Goal: Navigation & Orientation: Understand site structure

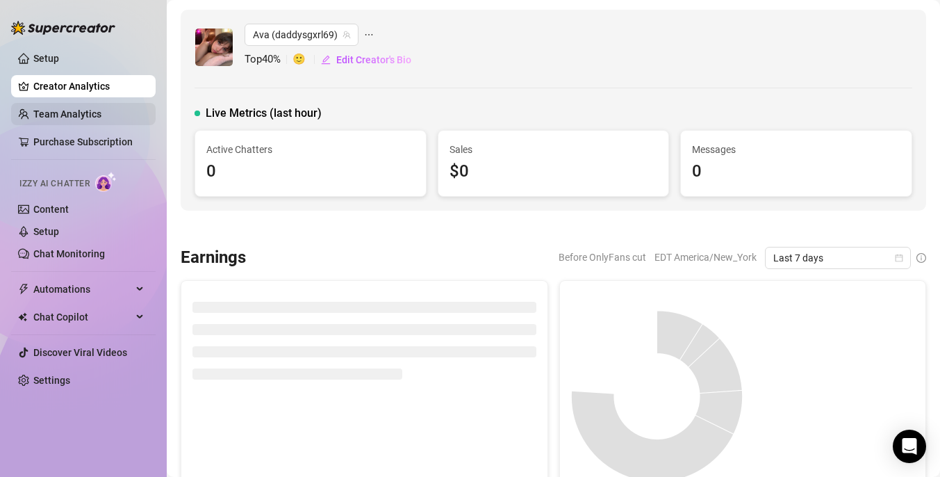
click at [86, 113] on link "Team Analytics" at bounding box center [67, 113] width 68 height 11
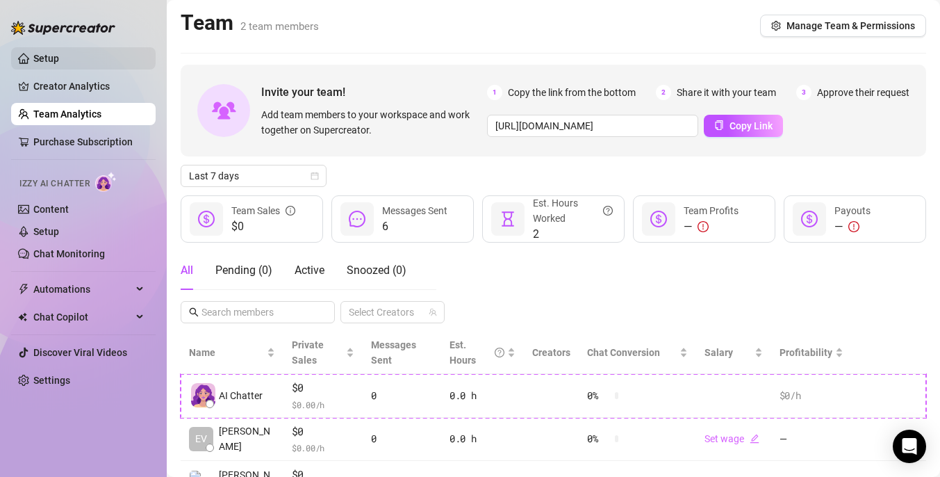
click at [59, 58] on link "Setup" at bounding box center [46, 58] width 26 height 11
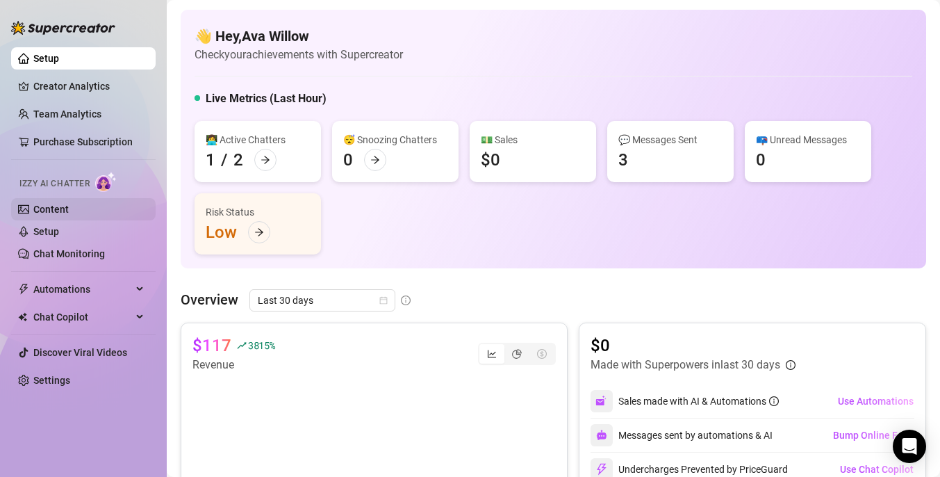
click at [69, 212] on link "Content" at bounding box center [50, 209] width 35 height 11
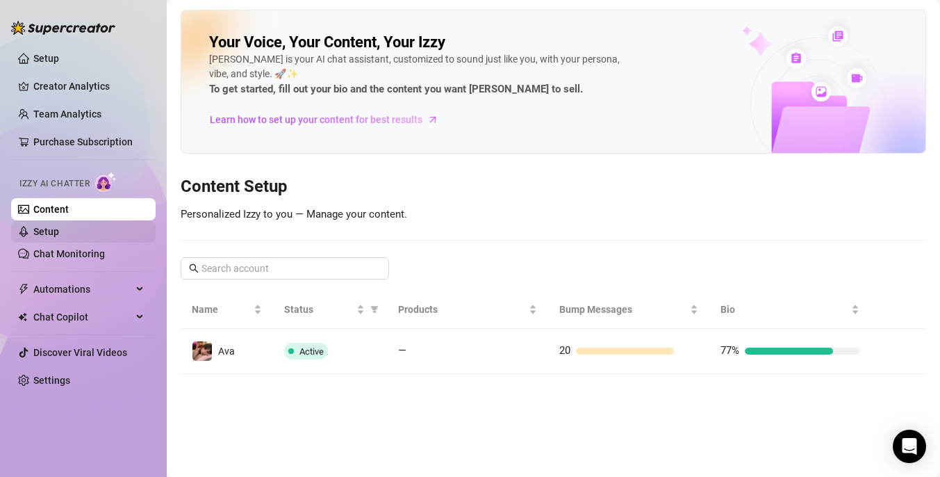
click at [59, 231] on link "Setup" at bounding box center [46, 231] width 26 height 11
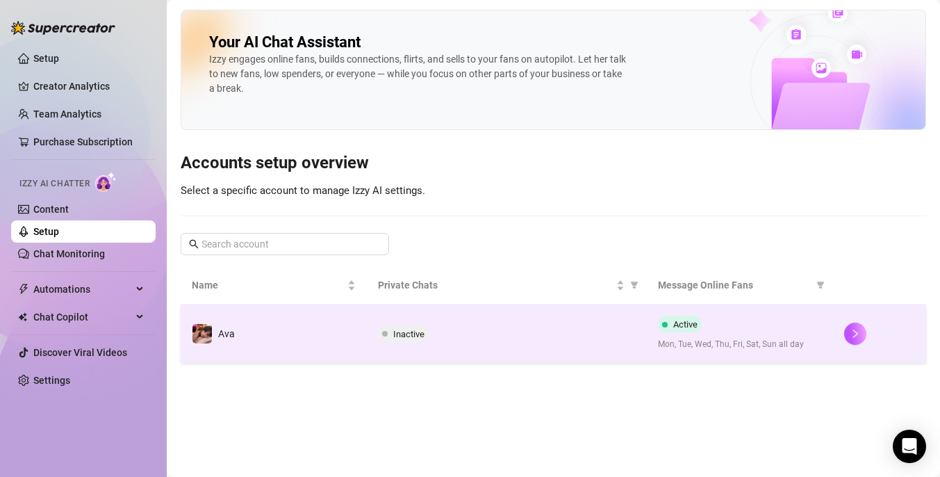
click at [409, 332] on span "Inactive" at bounding box center [408, 334] width 31 height 10
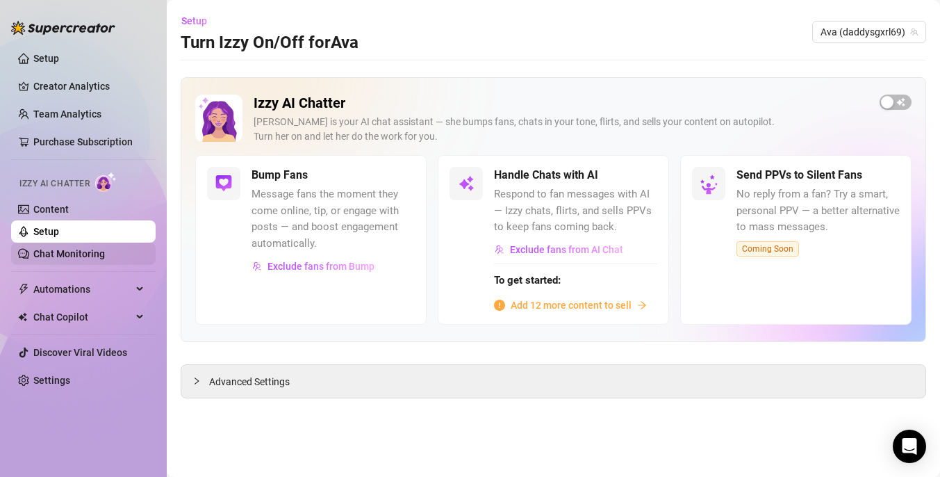
click at [56, 250] on link "Chat Monitoring" at bounding box center [69, 253] width 72 height 11
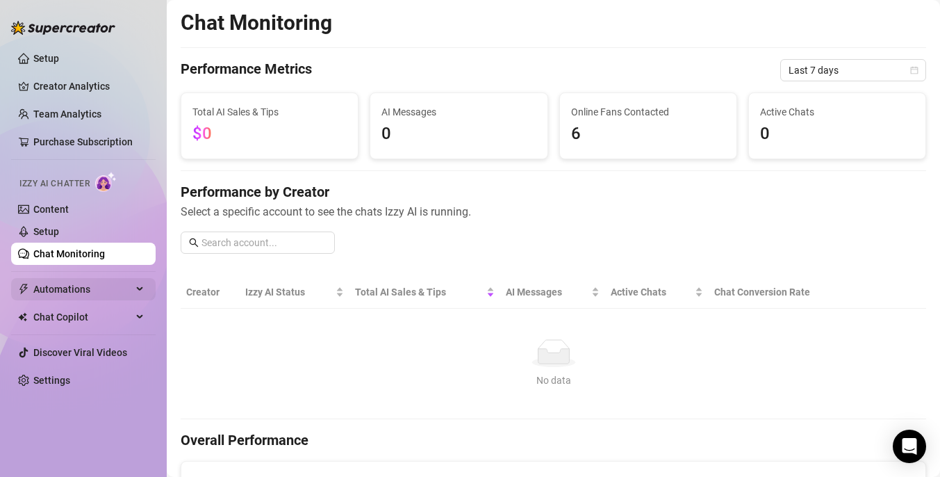
click at [69, 286] on span "Automations" at bounding box center [82, 289] width 99 height 22
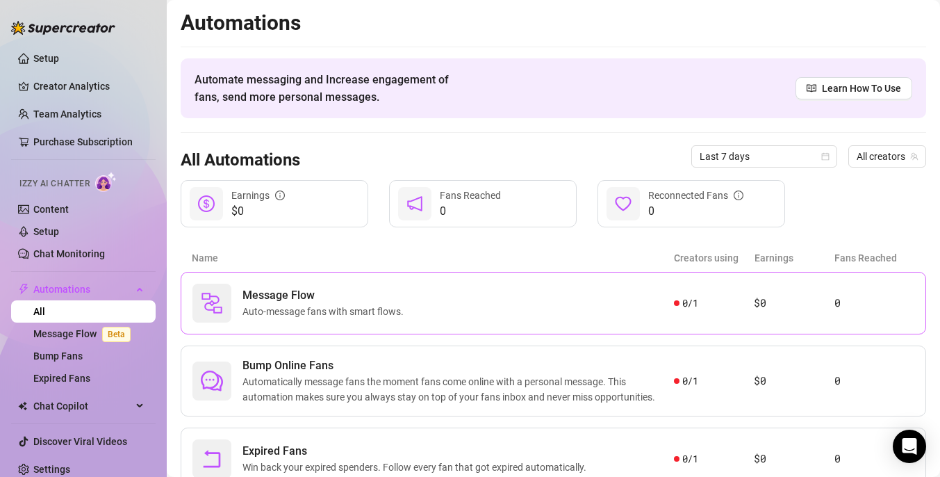
scroll to position [55, 0]
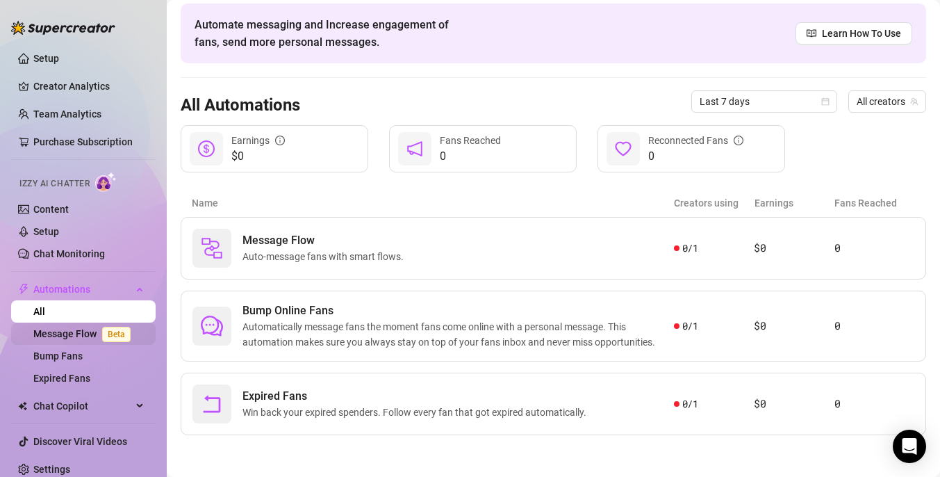
click at [85, 337] on link "Message Flow Beta" at bounding box center [84, 333] width 103 height 11
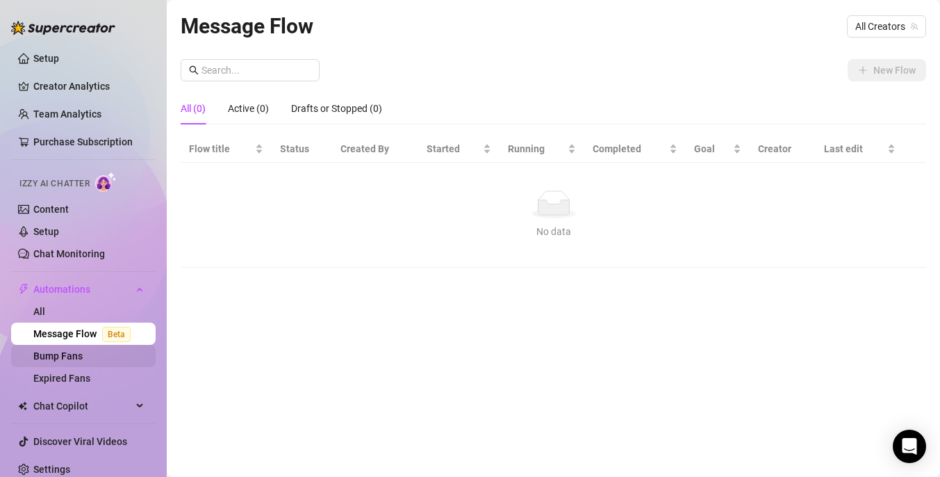
click at [83, 359] on link "Bump Fans" at bounding box center [57, 355] width 49 height 11
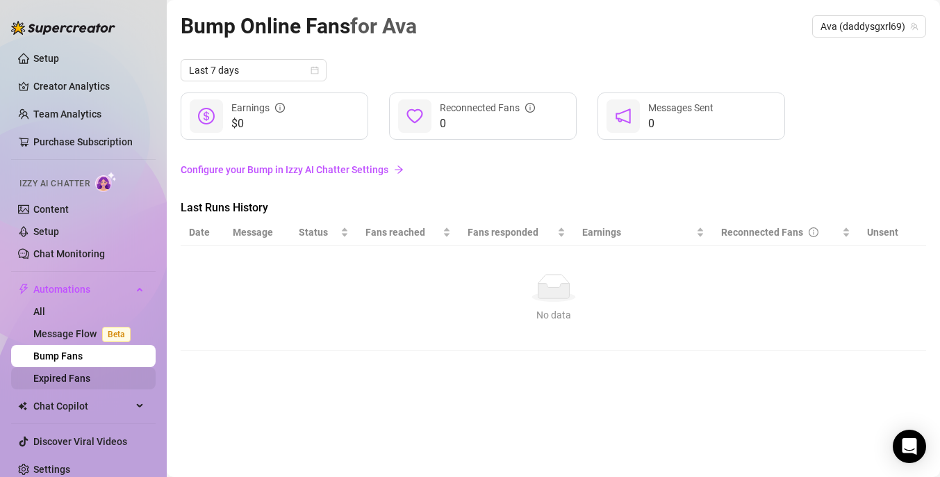
click at [90, 377] on link "Expired Fans" at bounding box center [61, 378] width 57 height 11
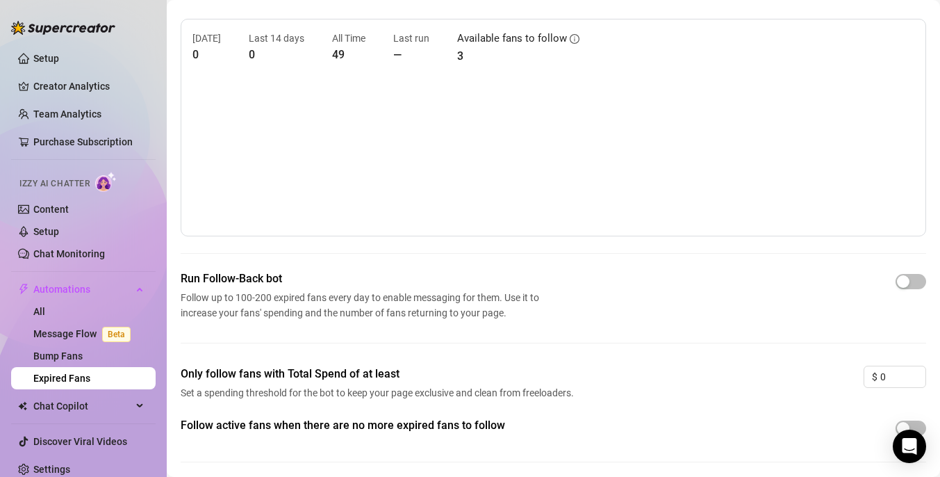
scroll to position [51, 0]
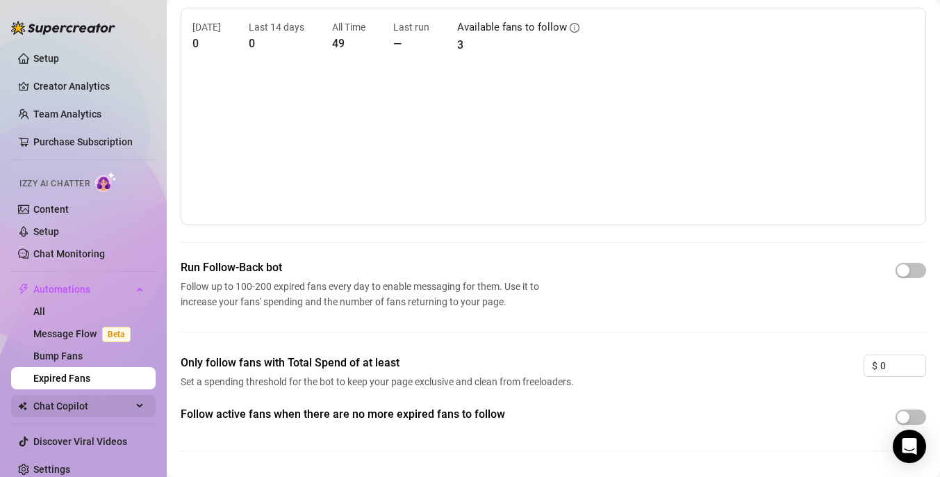
click at [85, 411] on span "Chat Copilot" at bounding box center [82, 406] width 99 height 22
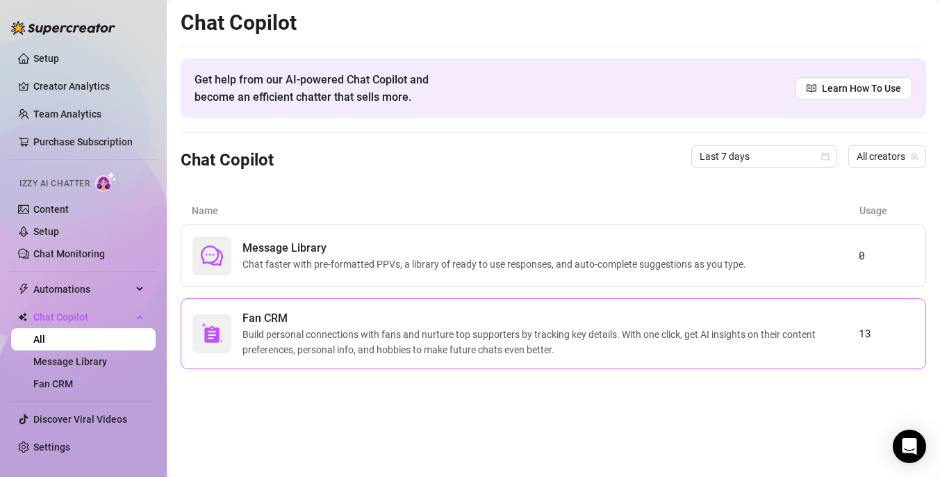
click at [302, 347] on span "Build personal connections with fans and nurture top supporters by tracking key…" at bounding box center [551, 342] width 617 height 31
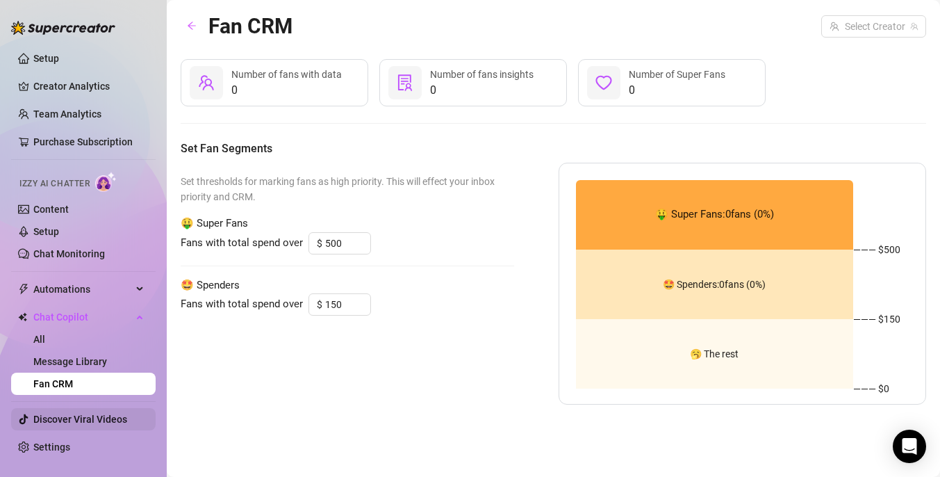
click at [83, 422] on link "Discover Viral Videos" at bounding box center [80, 419] width 94 height 11
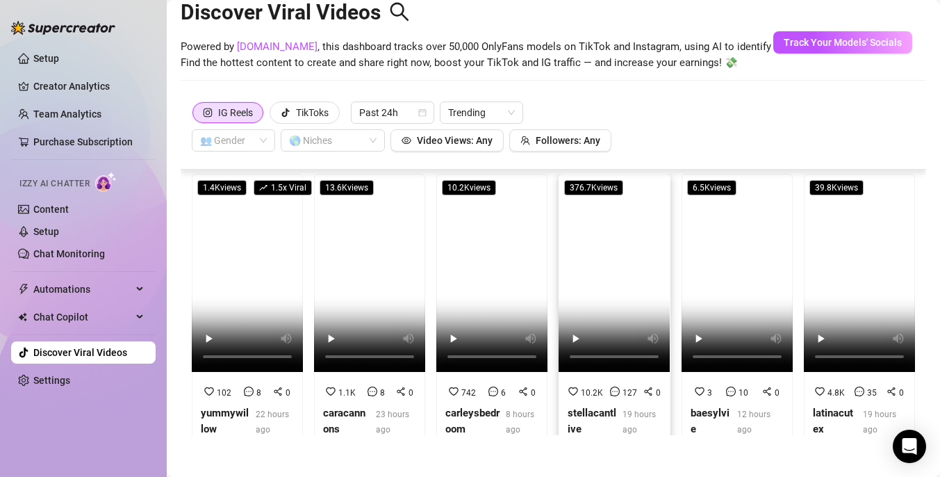
scroll to position [3, 0]
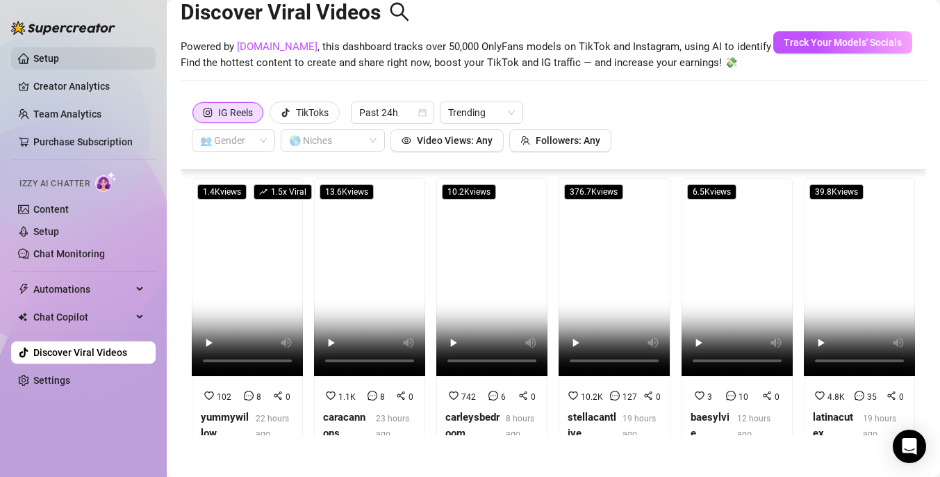
click at [57, 60] on link "Setup" at bounding box center [46, 58] width 26 height 11
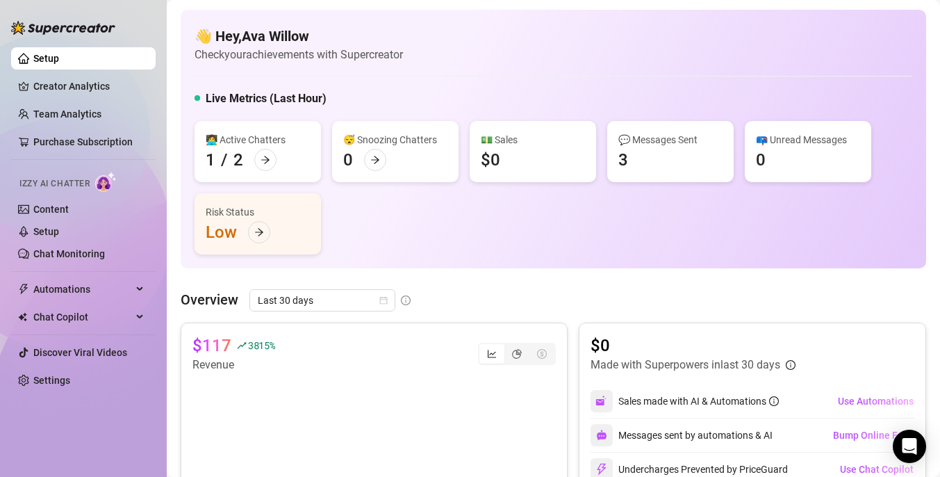
click at [563, 42] on div "👋 Hey, [PERSON_NAME] Check your achievements with Supercreator" at bounding box center [554, 44] width 718 height 37
click at [139, 289] on icon at bounding box center [141, 289] width 7 height 0
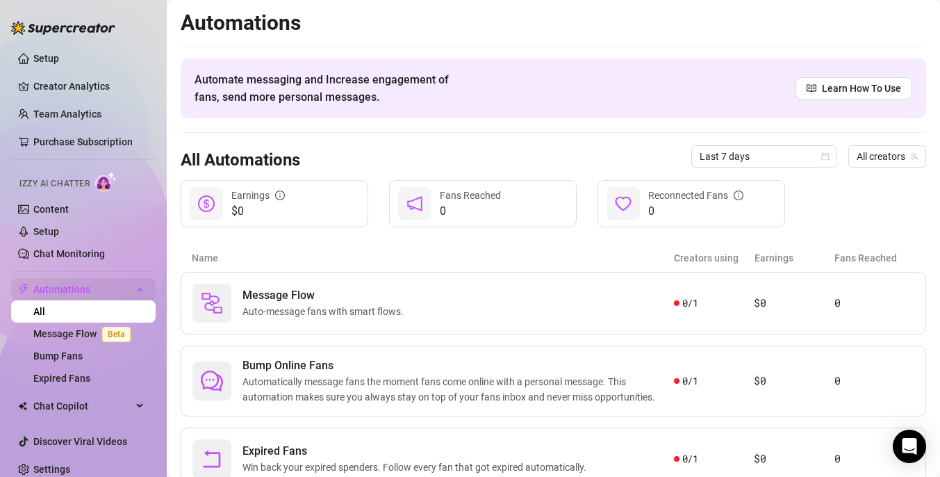
click at [131, 282] on span "Automations" at bounding box center [82, 289] width 99 height 22
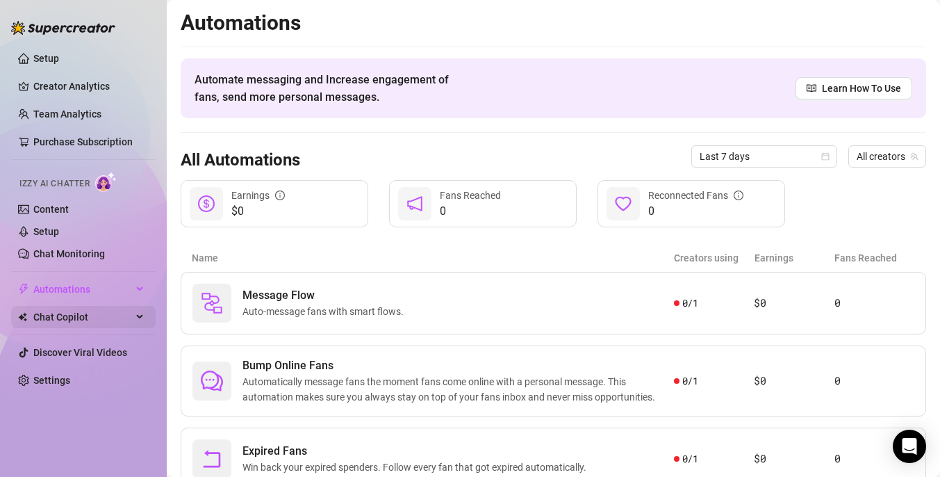
click at [85, 319] on span "Chat Copilot" at bounding box center [82, 317] width 99 height 22
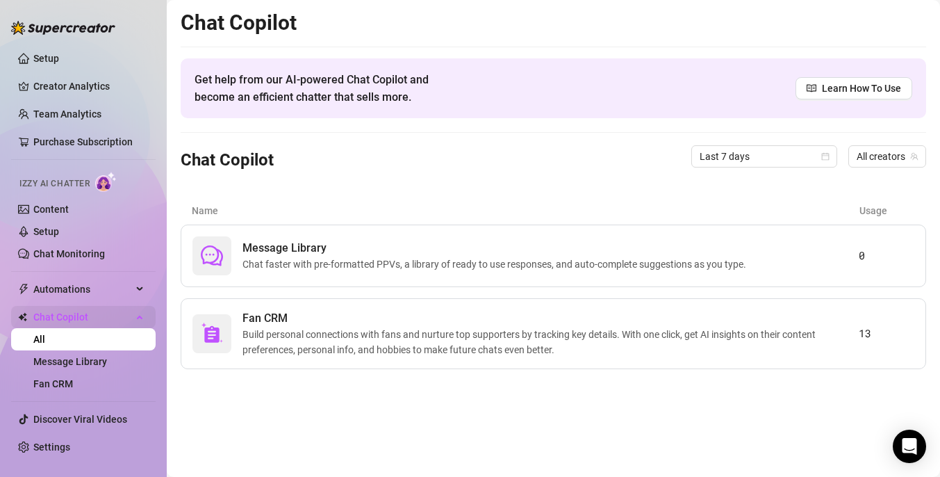
click at [123, 317] on span "Chat Copilot" at bounding box center [82, 317] width 99 height 22
click at [57, 57] on link "Setup" at bounding box center [46, 58] width 26 height 11
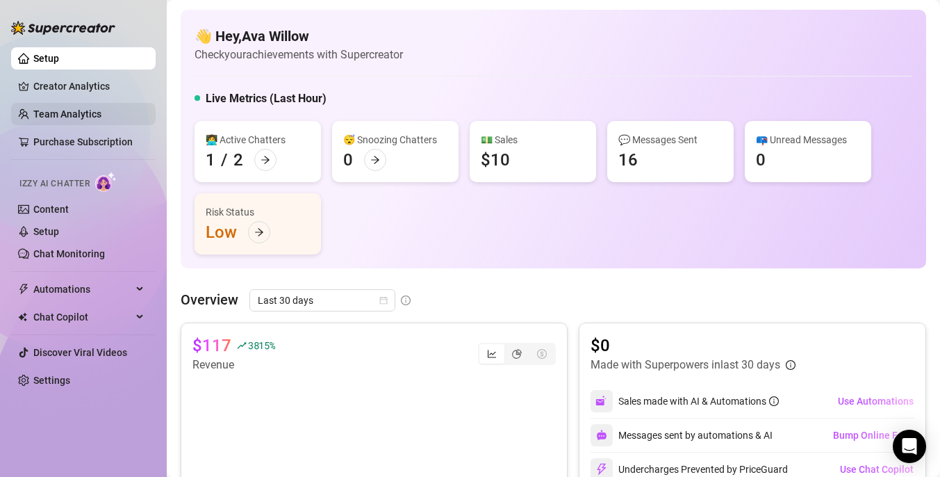
click at [100, 113] on link "Team Analytics" at bounding box center [67, 113] width 68 height 11
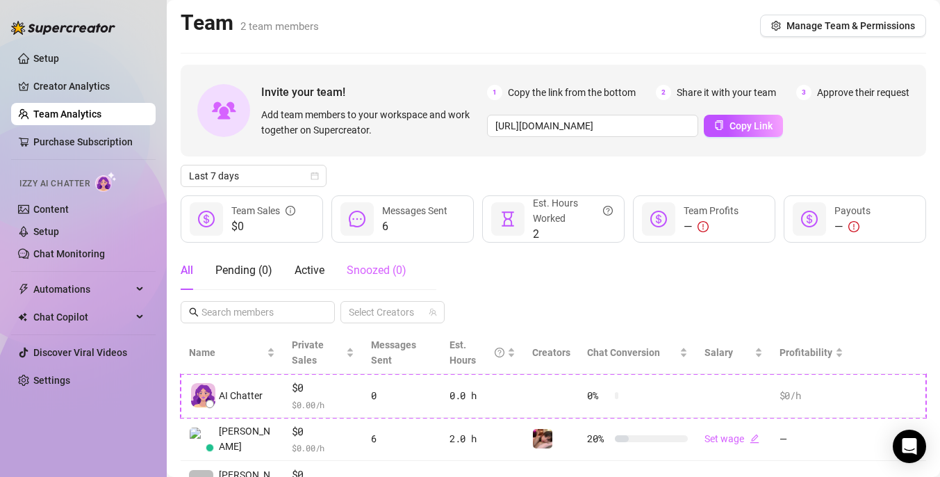
scroll to position [69, 0]
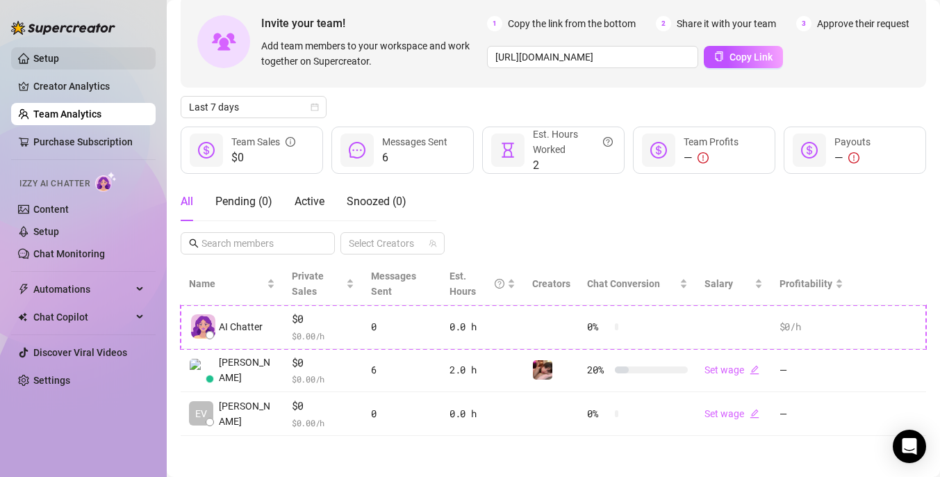
click at [59, 54] on link "Setup" at bounding box center [46, 58] width 26 height 11
